Goal: Task Accomplishment & Management: Complete application form

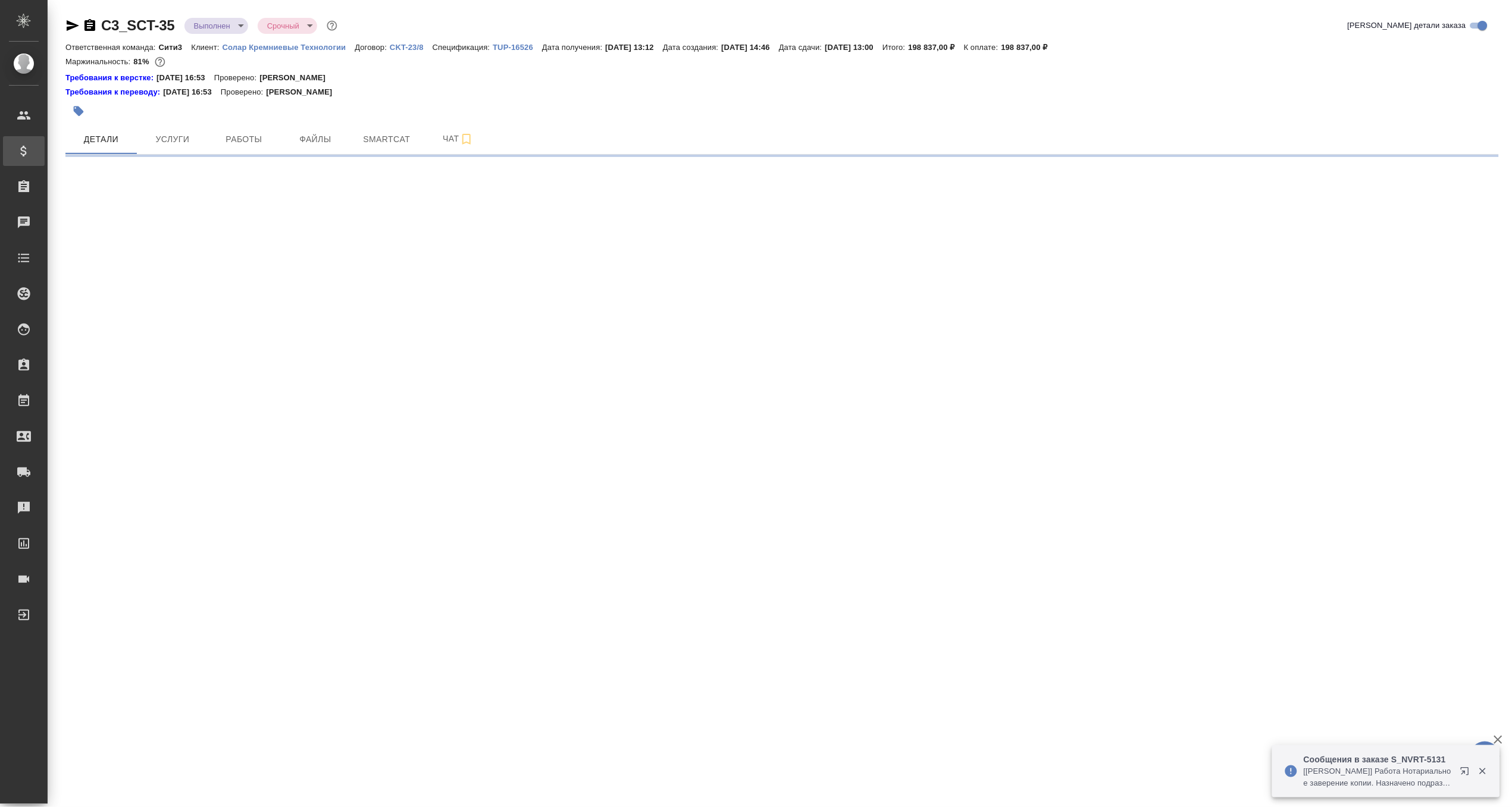
select select "RU"
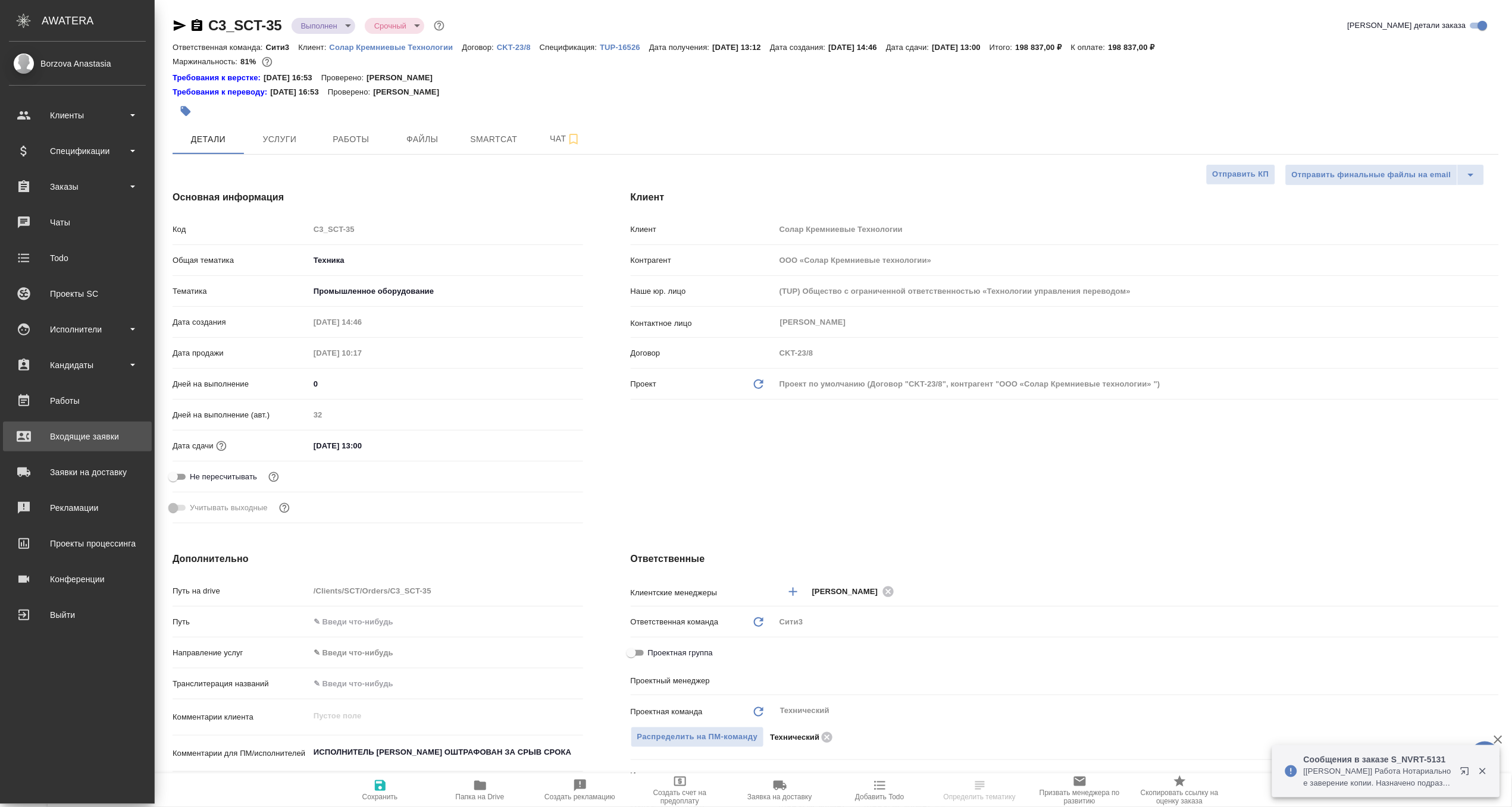
type textarea "x"
type input "Белякова Юлия"
type textarea "x"
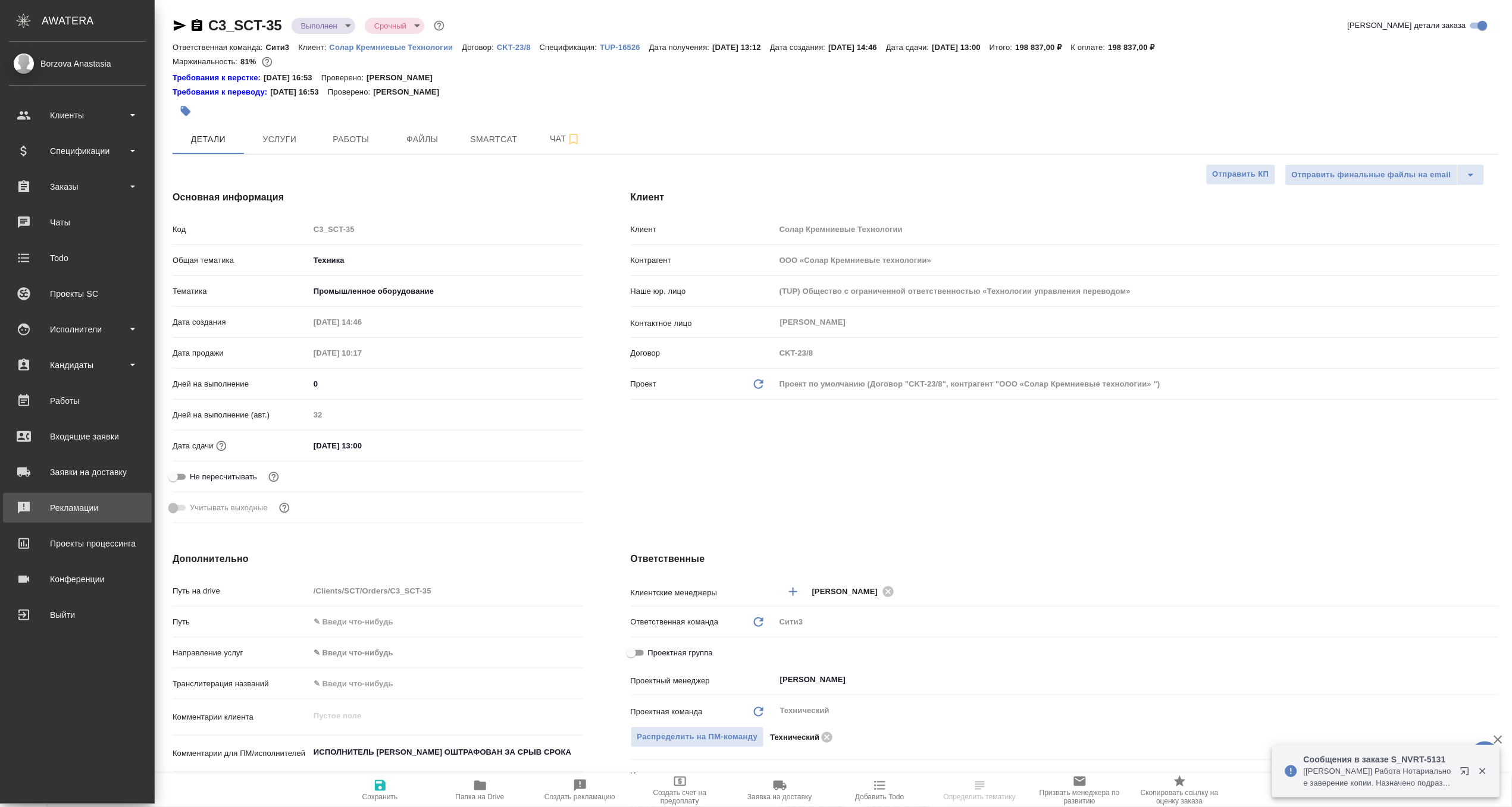
type textarea "x"
click at [77, 403] on div "Работы" at bounding box center [77, 401] width 137 height 18
type textarea "x"
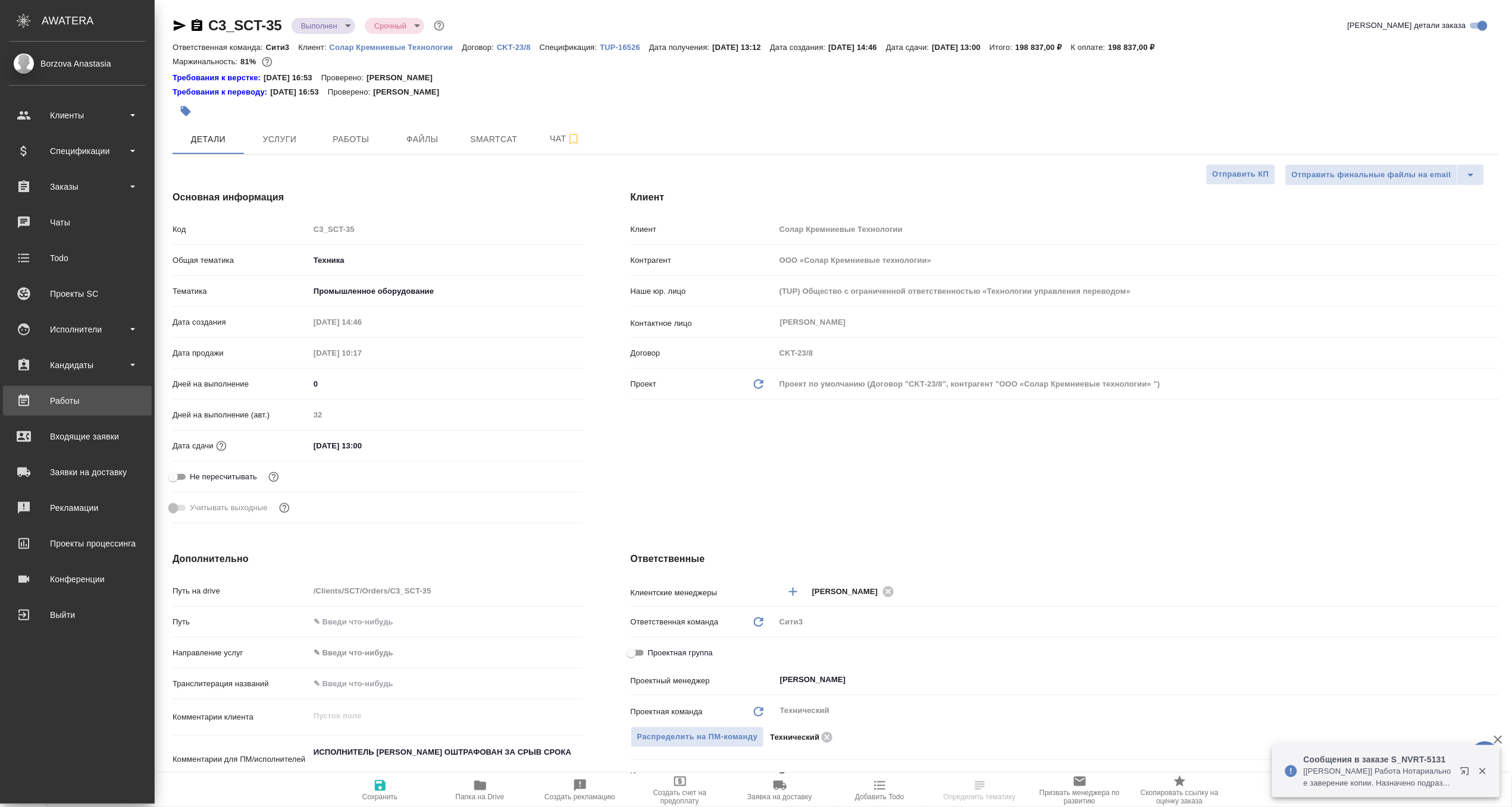
type textarea "x"
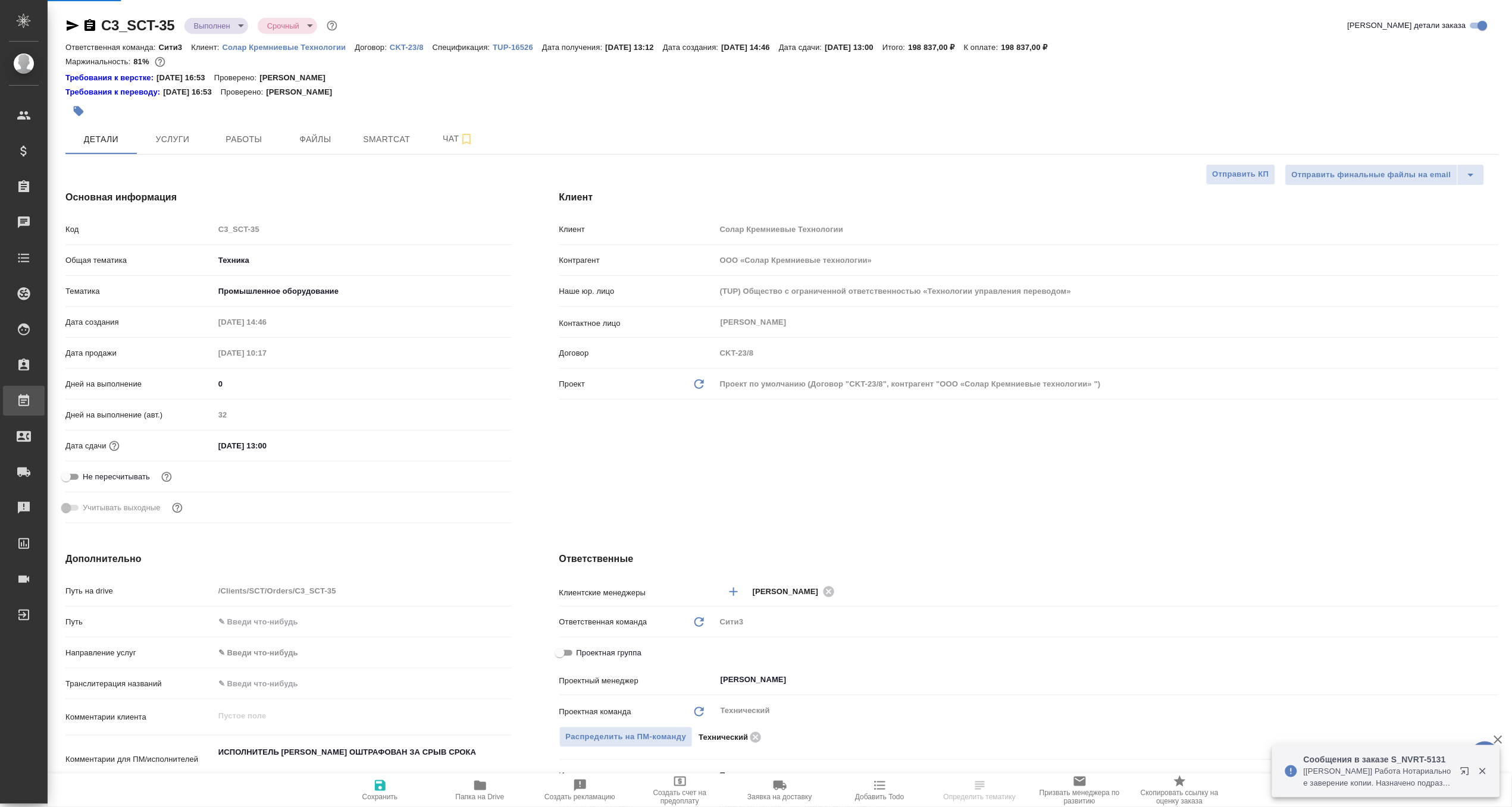
type textarea "x"
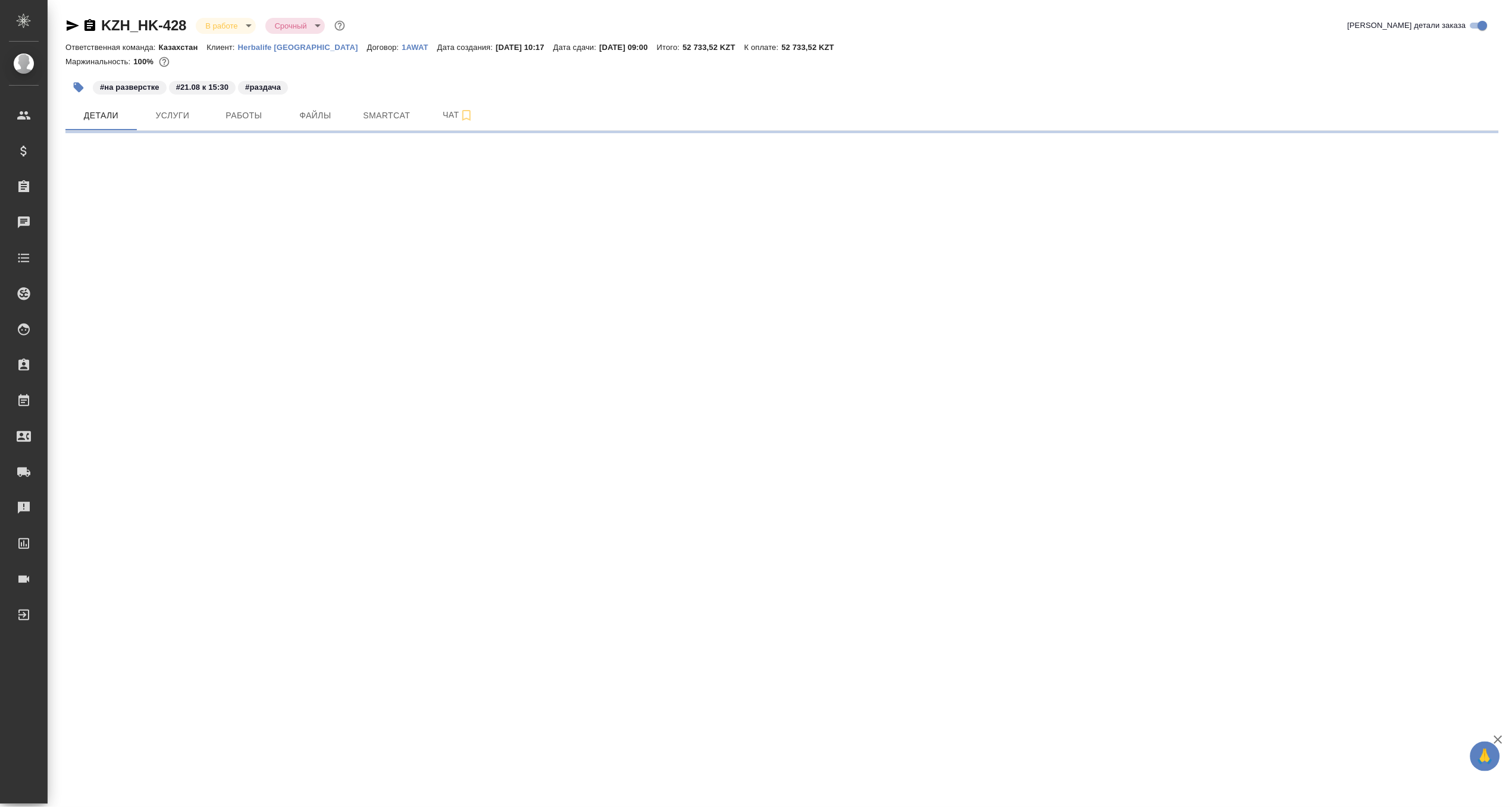
select select "RU"
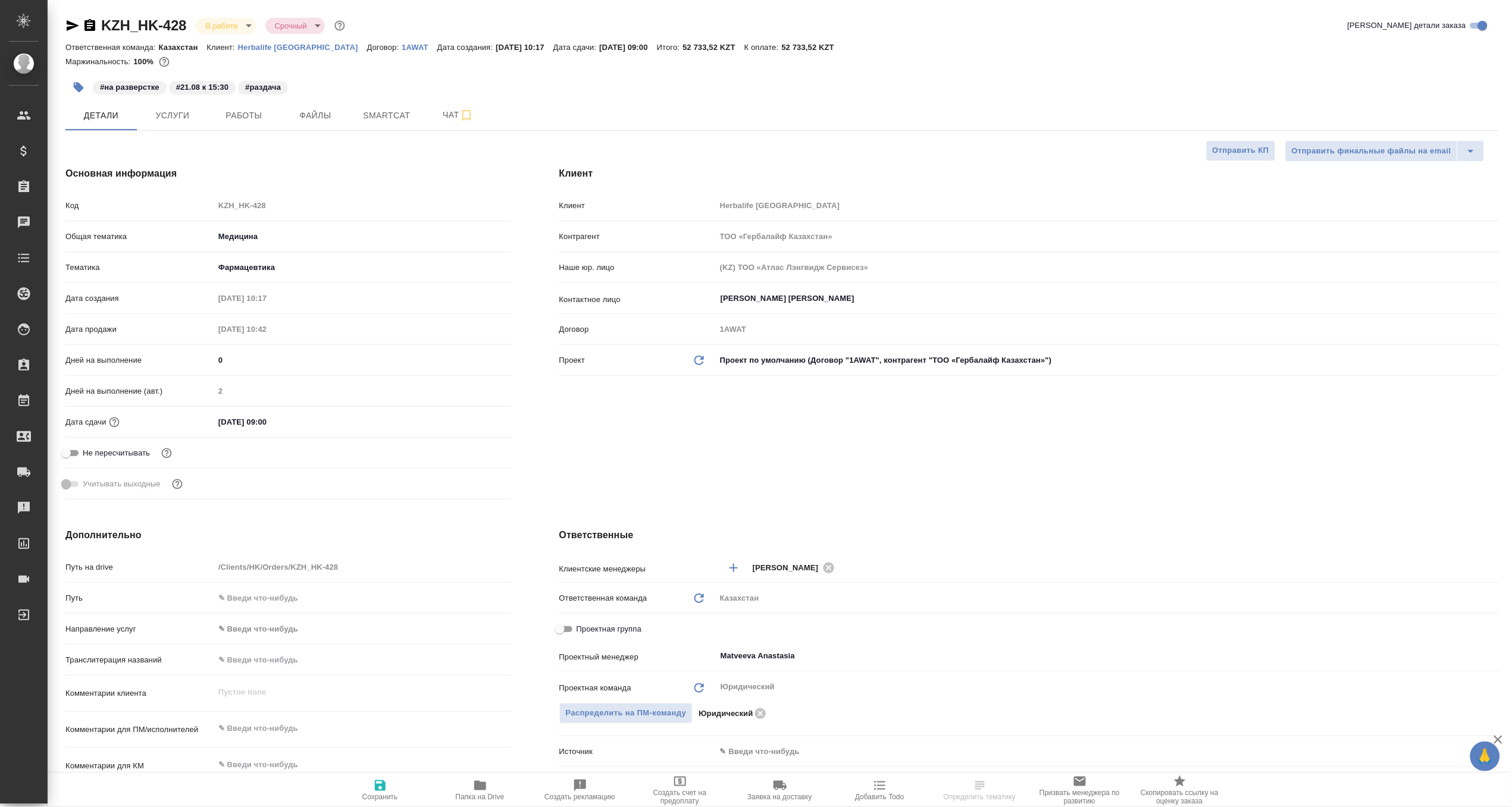
type textarea "x"
click at [483, 789] on icon "button" at bounding box center [480, 786] width 12 height 10
type textarea "x"
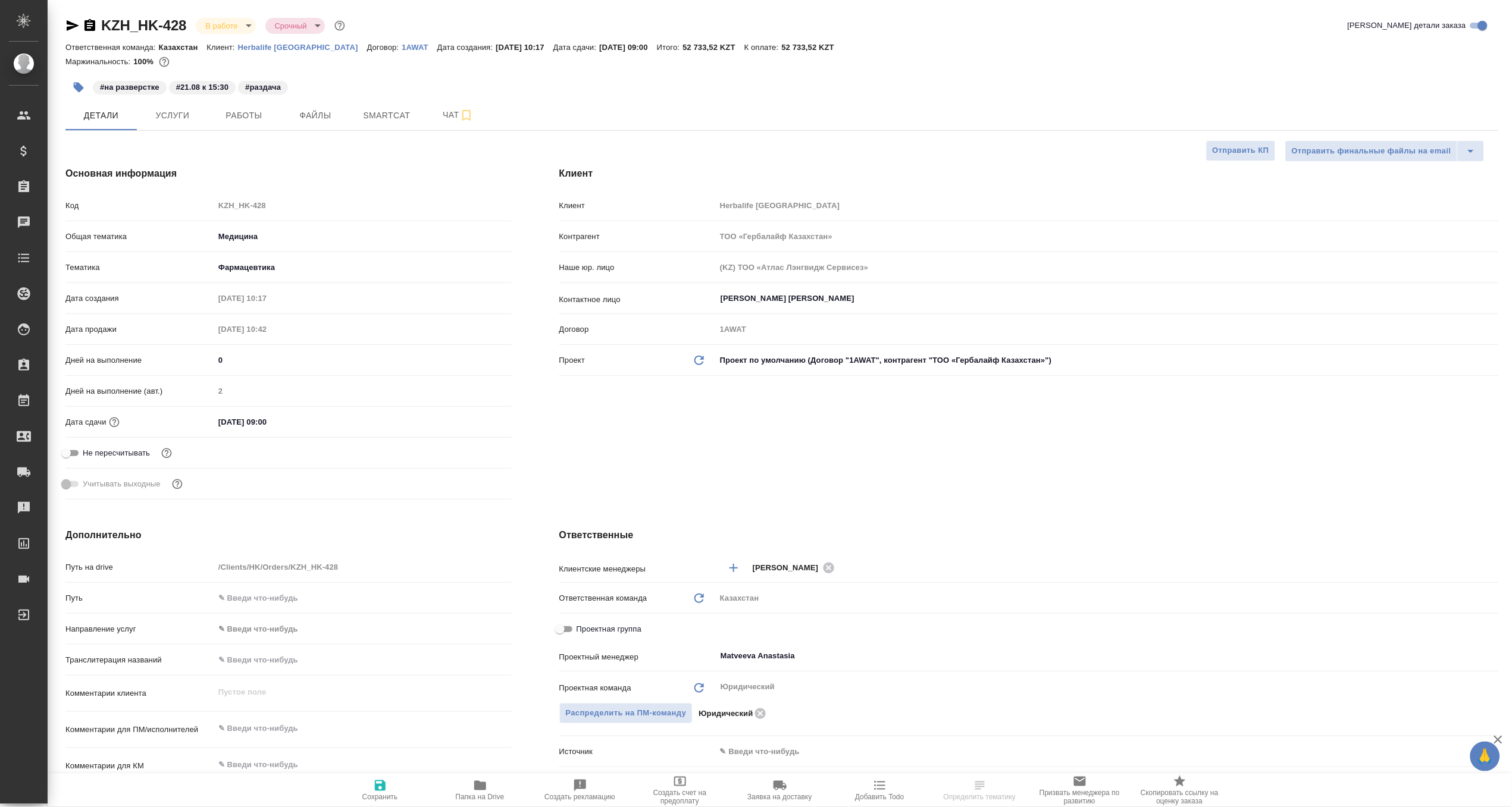
type textarea "x"
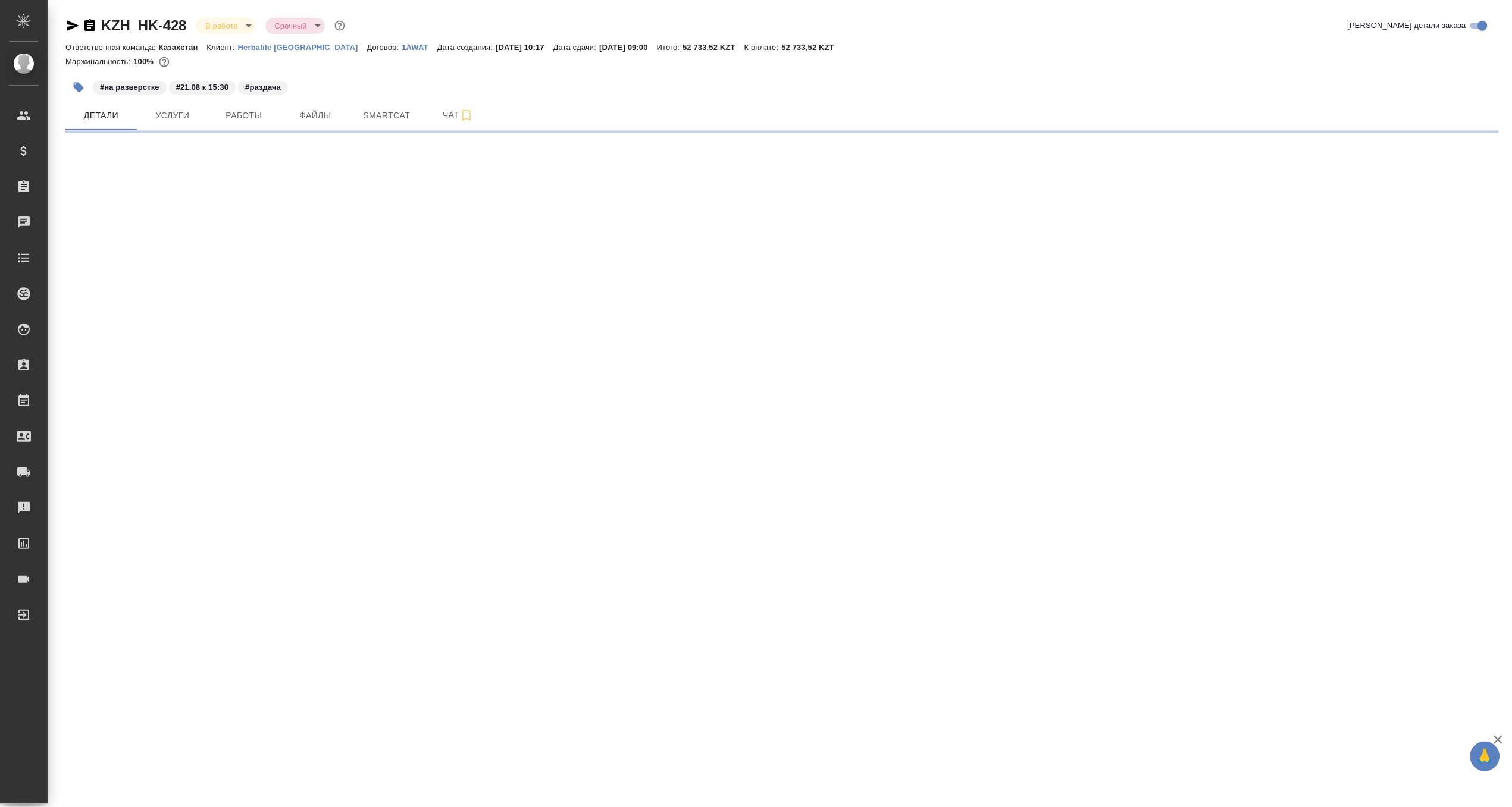
select select "RU"
